Goal: Communication & Community: Ask a question

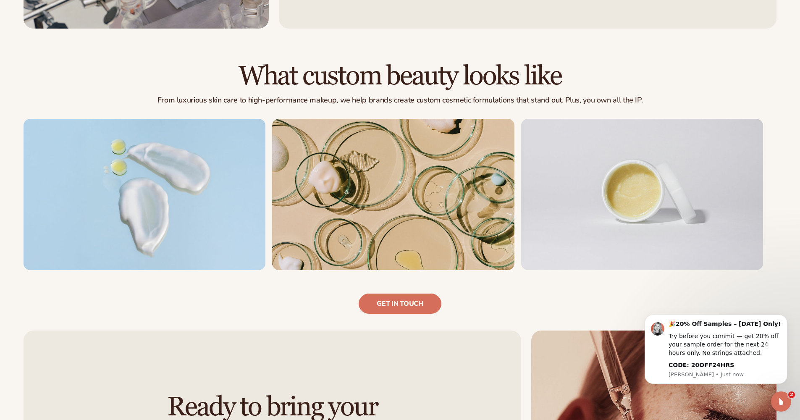
scroll to position [710, 0]
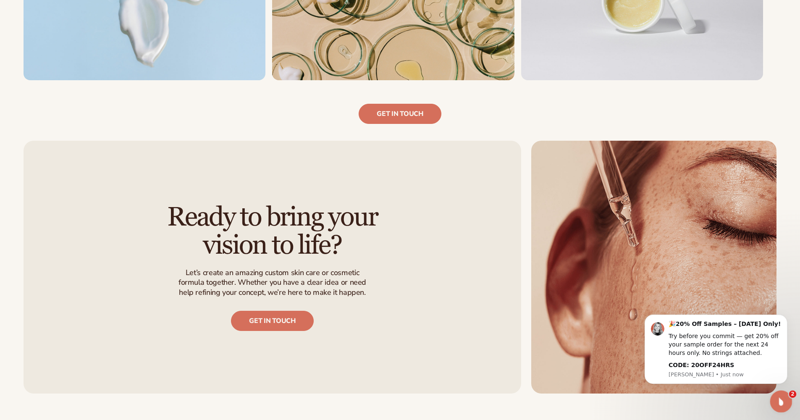
drag, startPoint x: 781, startPoint y: 402, endPoint x: 772, endPoint y: 402, distance: 8.8
click at [780, 402] on icon "Open Intercom Messenger" at bounding box center [780, 401] width 14 height 14
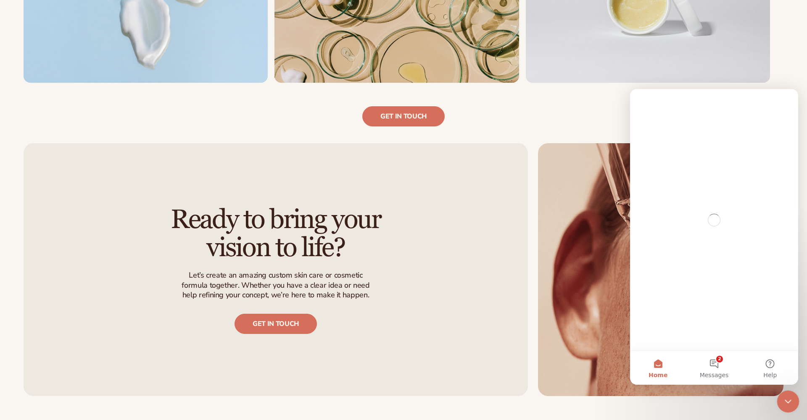
scroll to position [0, 0]
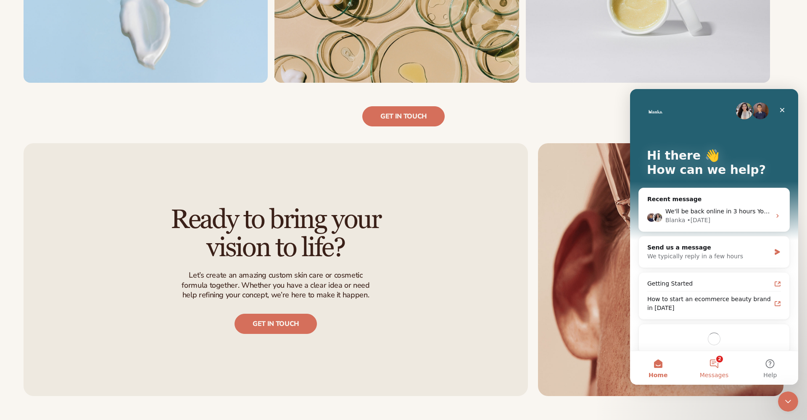
click at [717, 376] on span "Messages" at bounding box center [713, 375] width 29 height 6
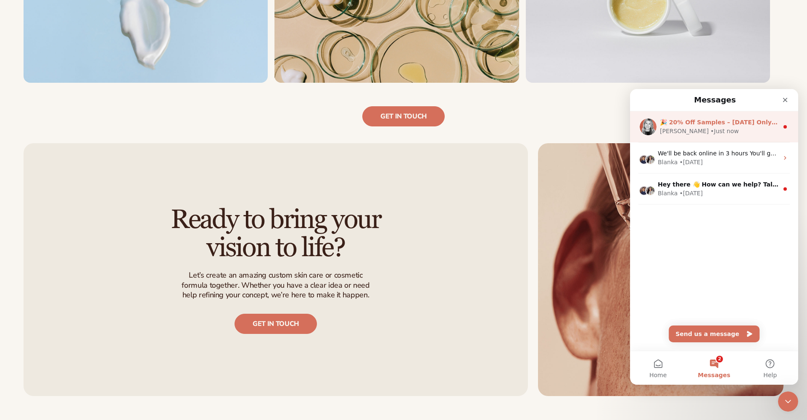
click at [710, 131] on div "• Just now" at bounding box center [724, 131] width 28 height 9
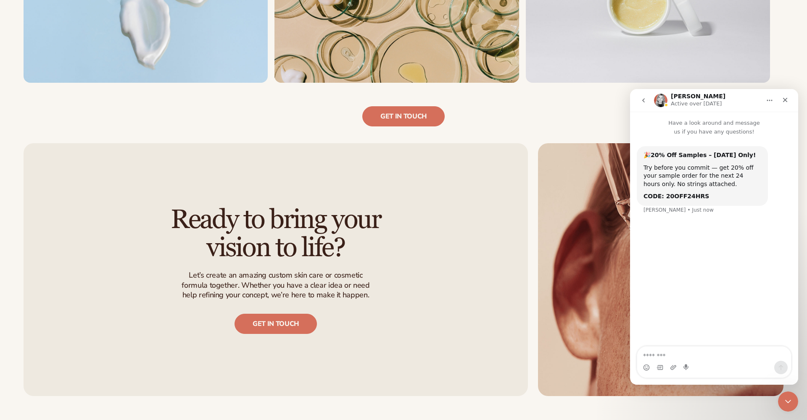
click at [645, 104] on button "go back" at bounding box center [643, 100] width 16 height 16
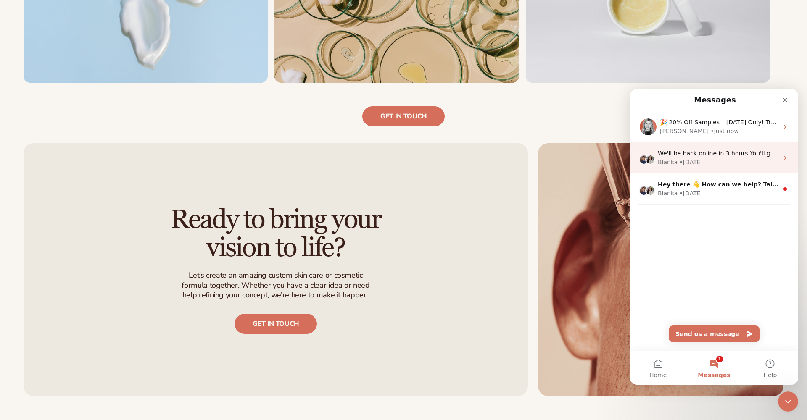
click at [678, 156] on span "We'll be back online in 3 hours You'll get replies here and to [EMAIL_ADDRESS][…" at bounding box center [798, 153] width 282 height 7
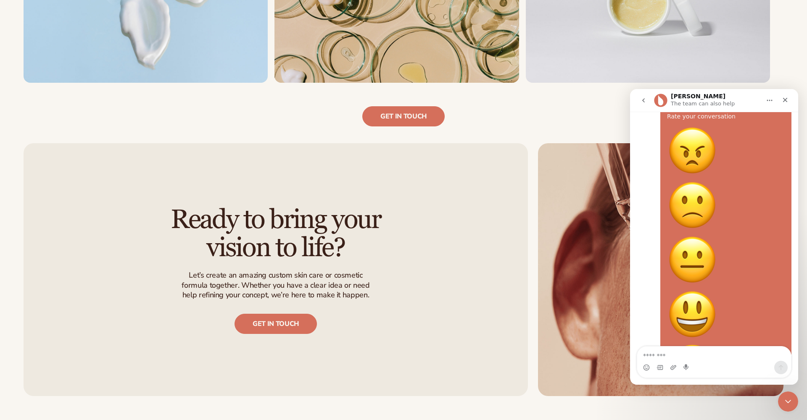
scroll to position [2007, 0]
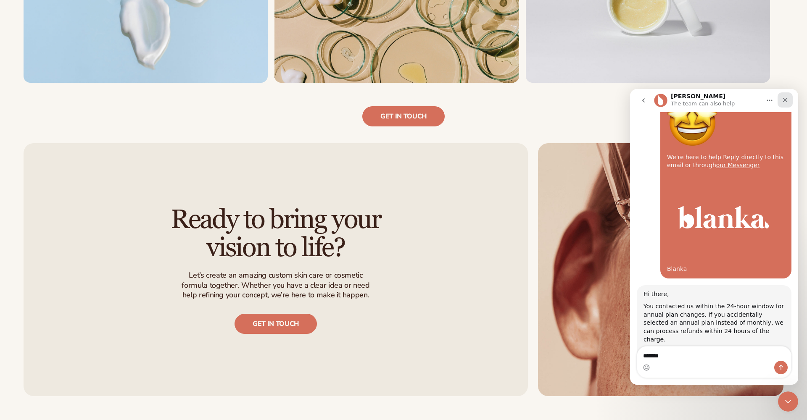
type textarea "*******"
click at [787, 101] on icon "Close" at bounding box center [784, 100] width 7 height 7
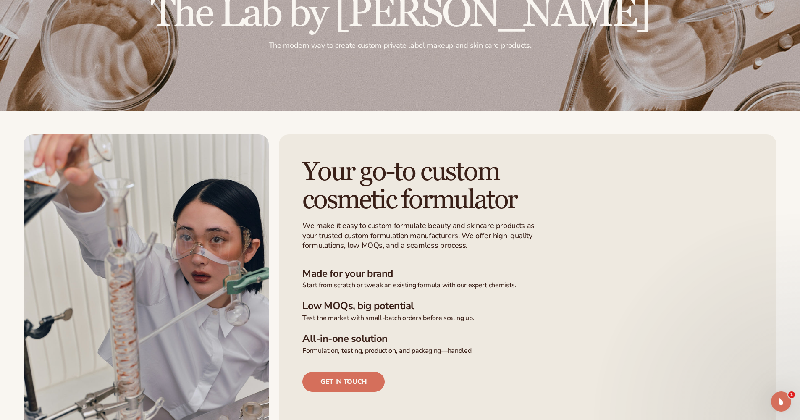
scroll to position [0, 0]
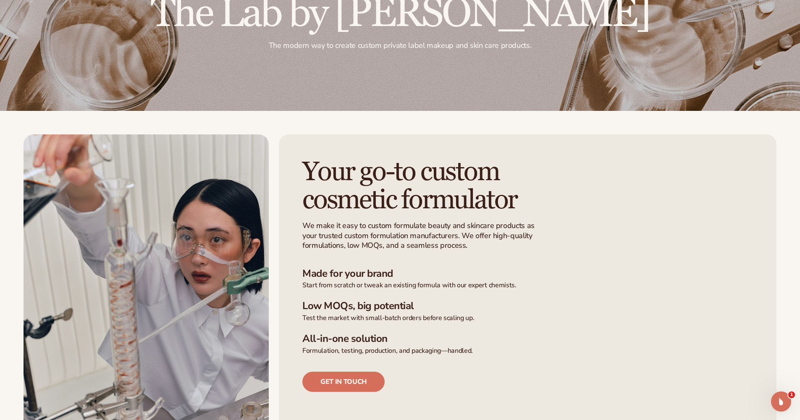
click at [693, 29] on div at bounding box center [400, 22] width 800 height 178
click at [692, 27] on div at bounding box center [400, 22] width 800 height 178
click at [590, 9] on div at bounding box center [400, 22] width 800 height 178
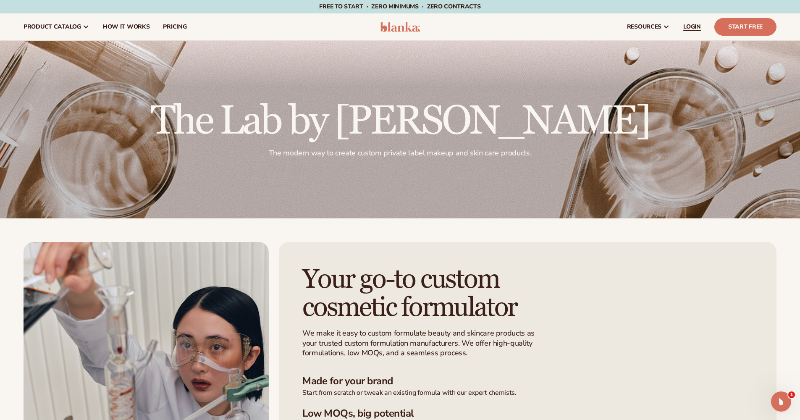
click at [700, 27] on span "LOGIN" at bounding box center [692, 27] width 18 height 7
